Goal: Find specific page/section: Find specific page/section

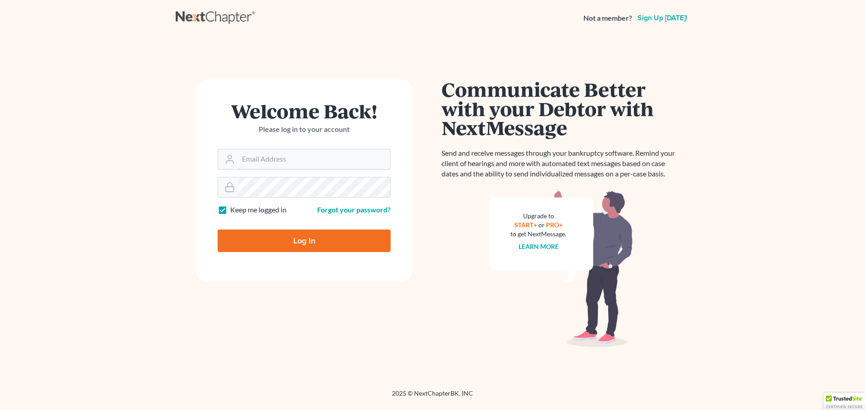
type input "[EMAIL_ADDRESS][DOMAIN_NAME]"
click at [280, 250] on input "Log In" at bounding box center [304, 241] width 173 height 23
type input "Thinking..."
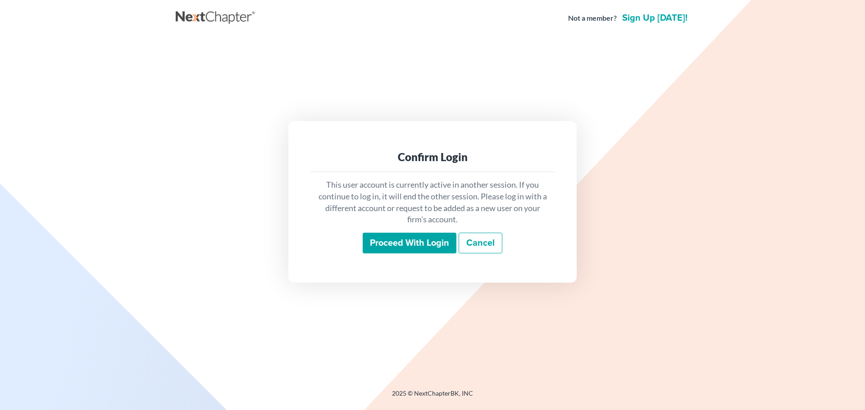
click at [384, 247] on input "Proceed with login" at bounding box center [410, 243] width 94 height 21
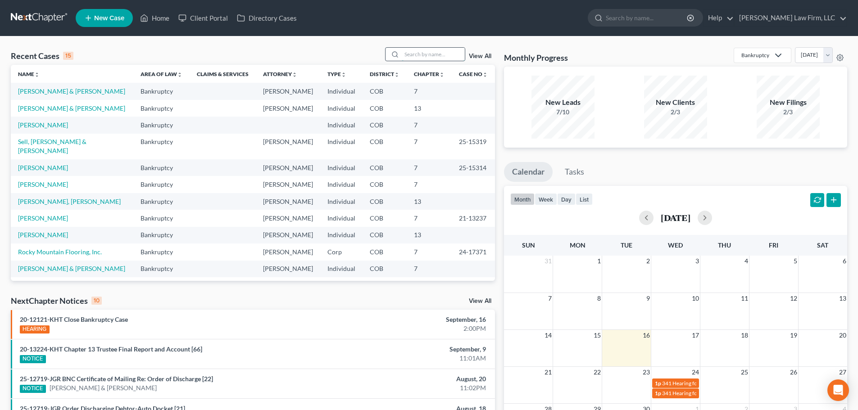
click at [424, 48] on input "search" at bounding box center [433, 54] width 63 height 13
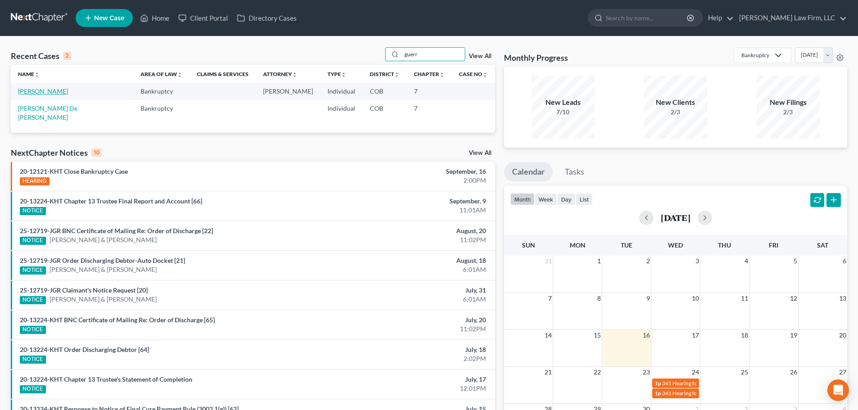
type input "guerr"
click at [50, 92] on link "Guerrero, Lee" at bounding box center [43, 91] width 50 height 8
